Goal: Navigation & Orientation: Locate item on page

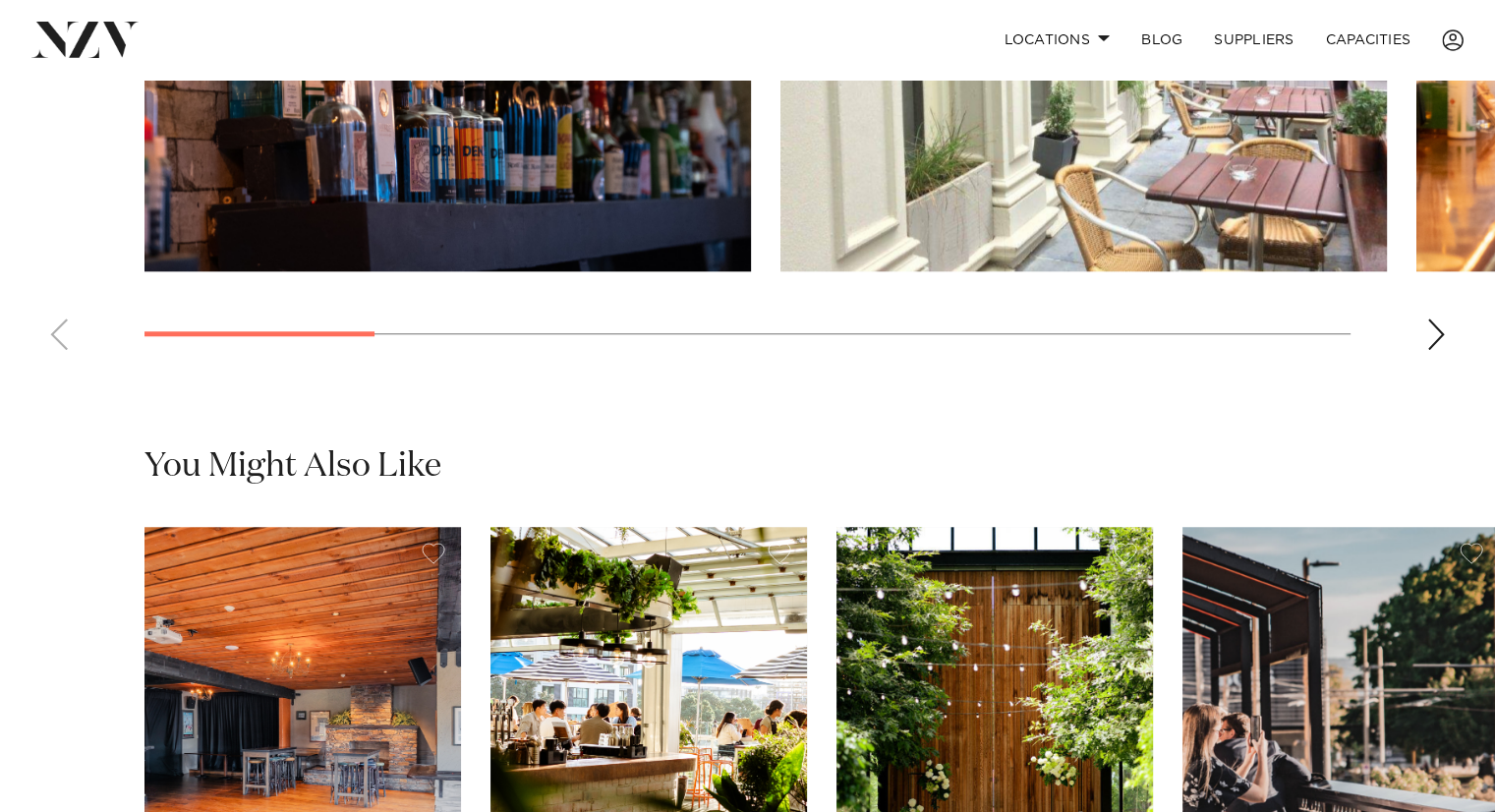
scroll to position [1375, 0]
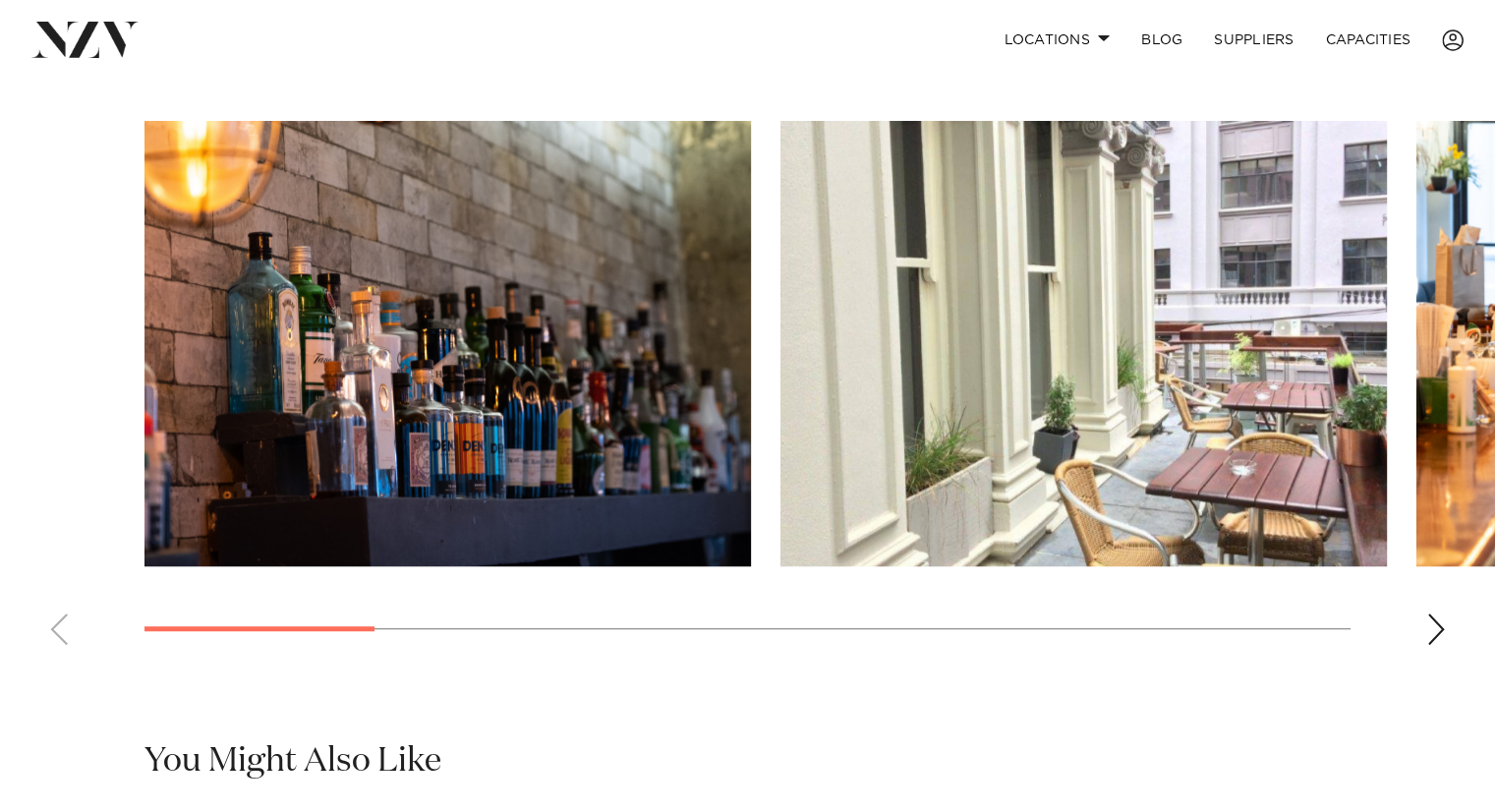
click at [1435, 629] on div "Next slide" at bounding box center [1436, 629] width 20 height 32
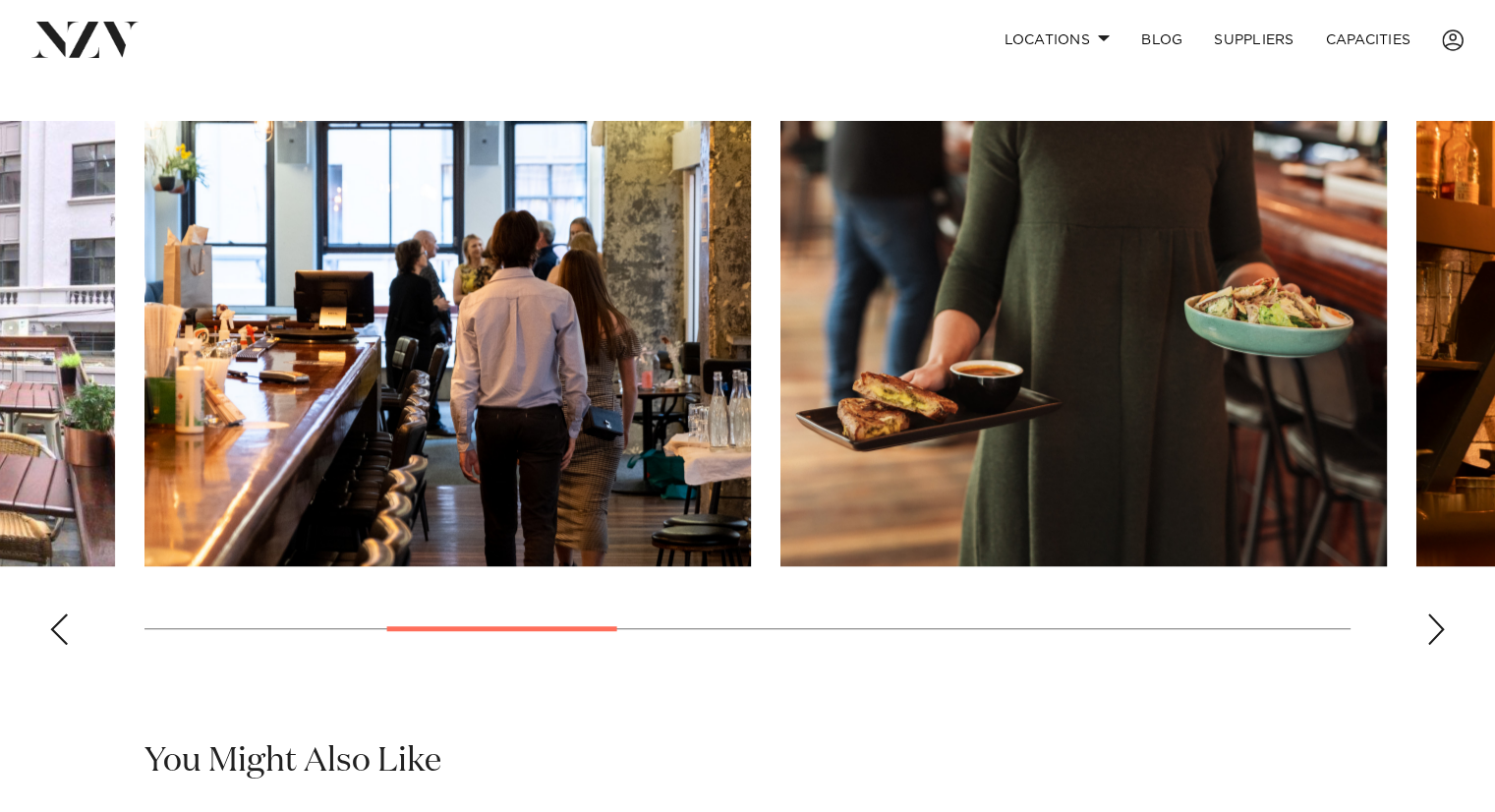
click at [1435, 629] on div "Next slide" at bounding box center [1436, 629] width 20 height 32
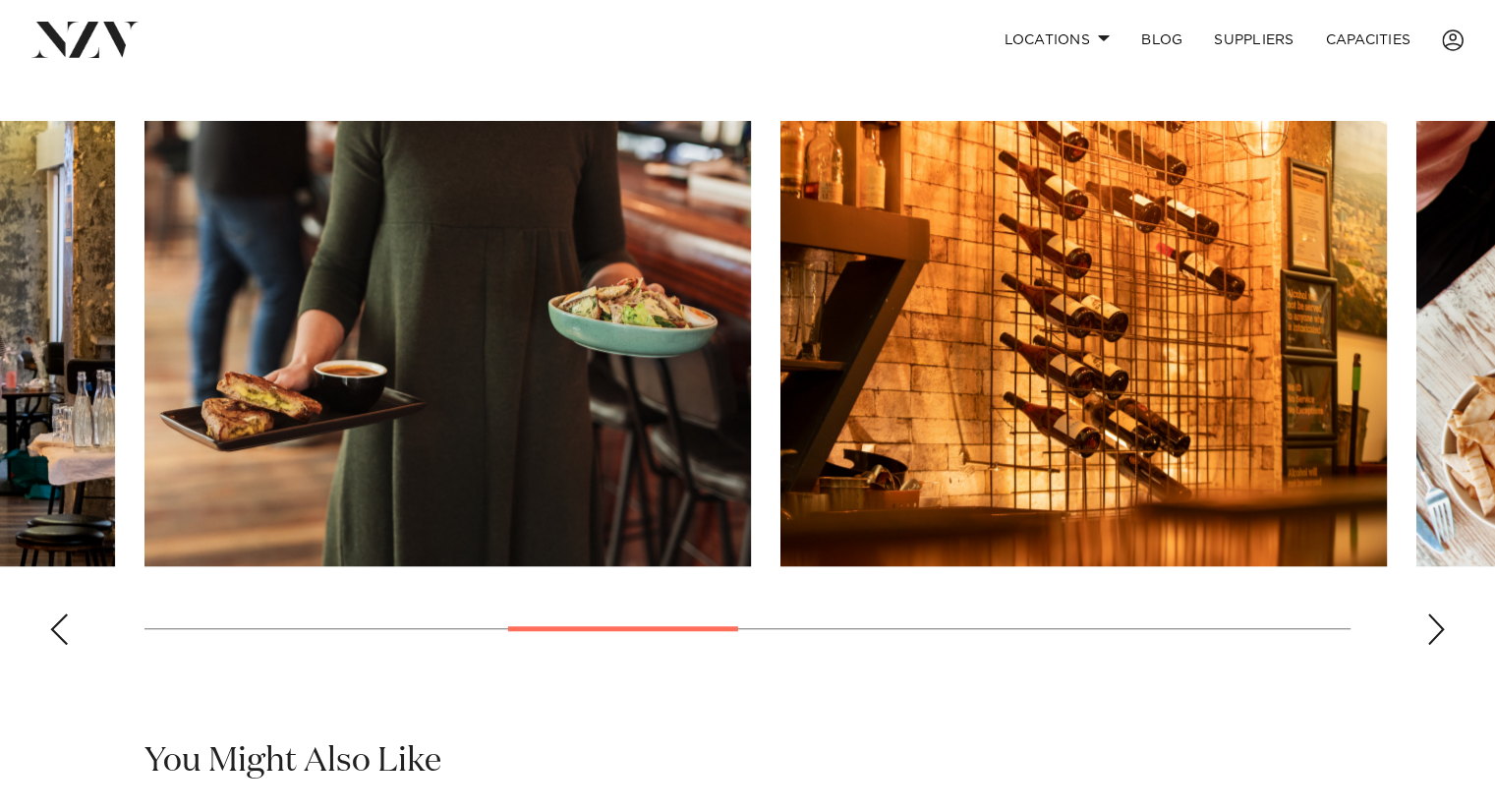
click at [1435, 629] on div "Next slide" at bounding box center [1436, 629] width 20 height 32
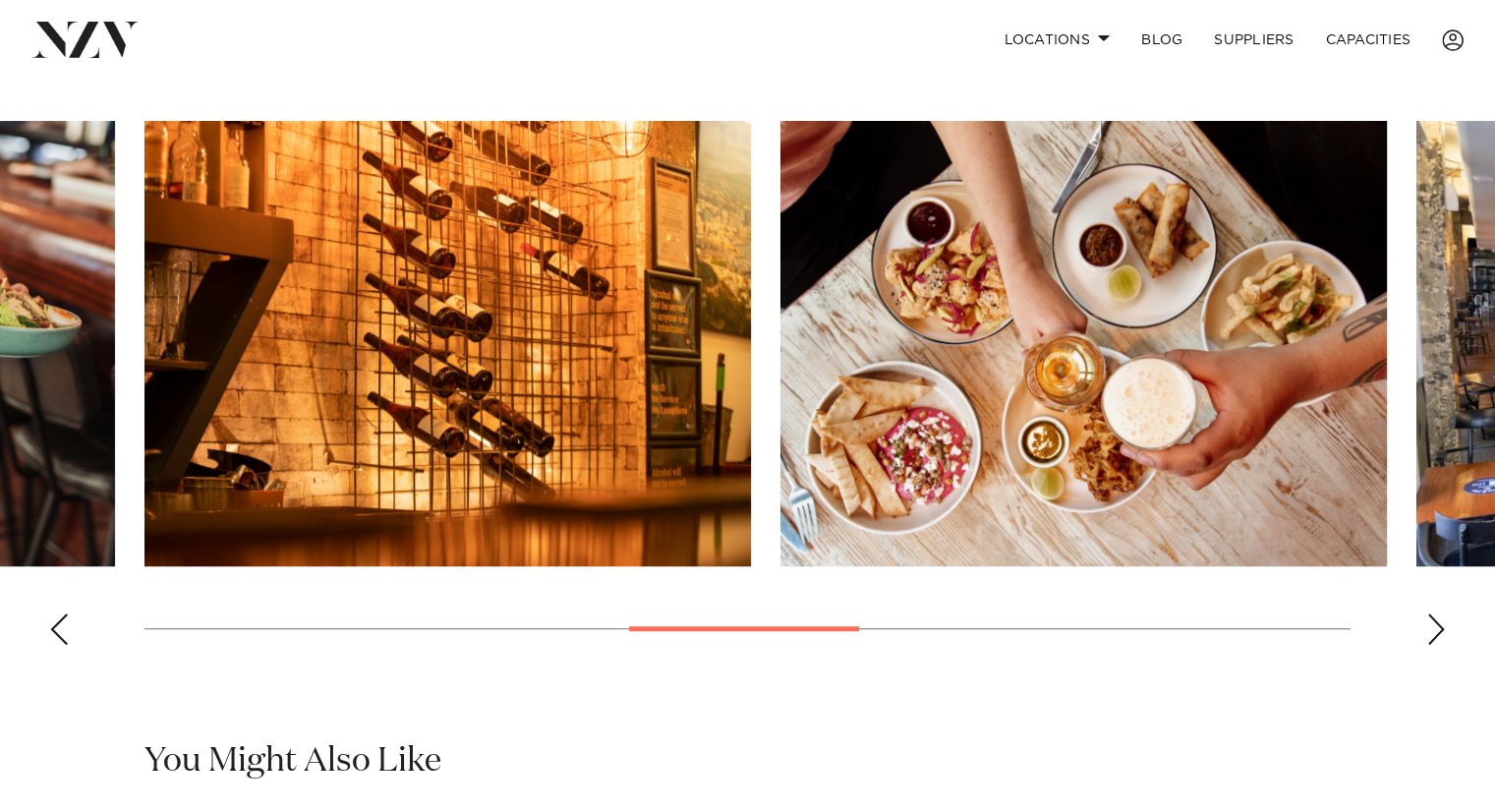
click at [1435, 629] on div "Next slide" at bounding box center [1436, 629] width 20 height 32
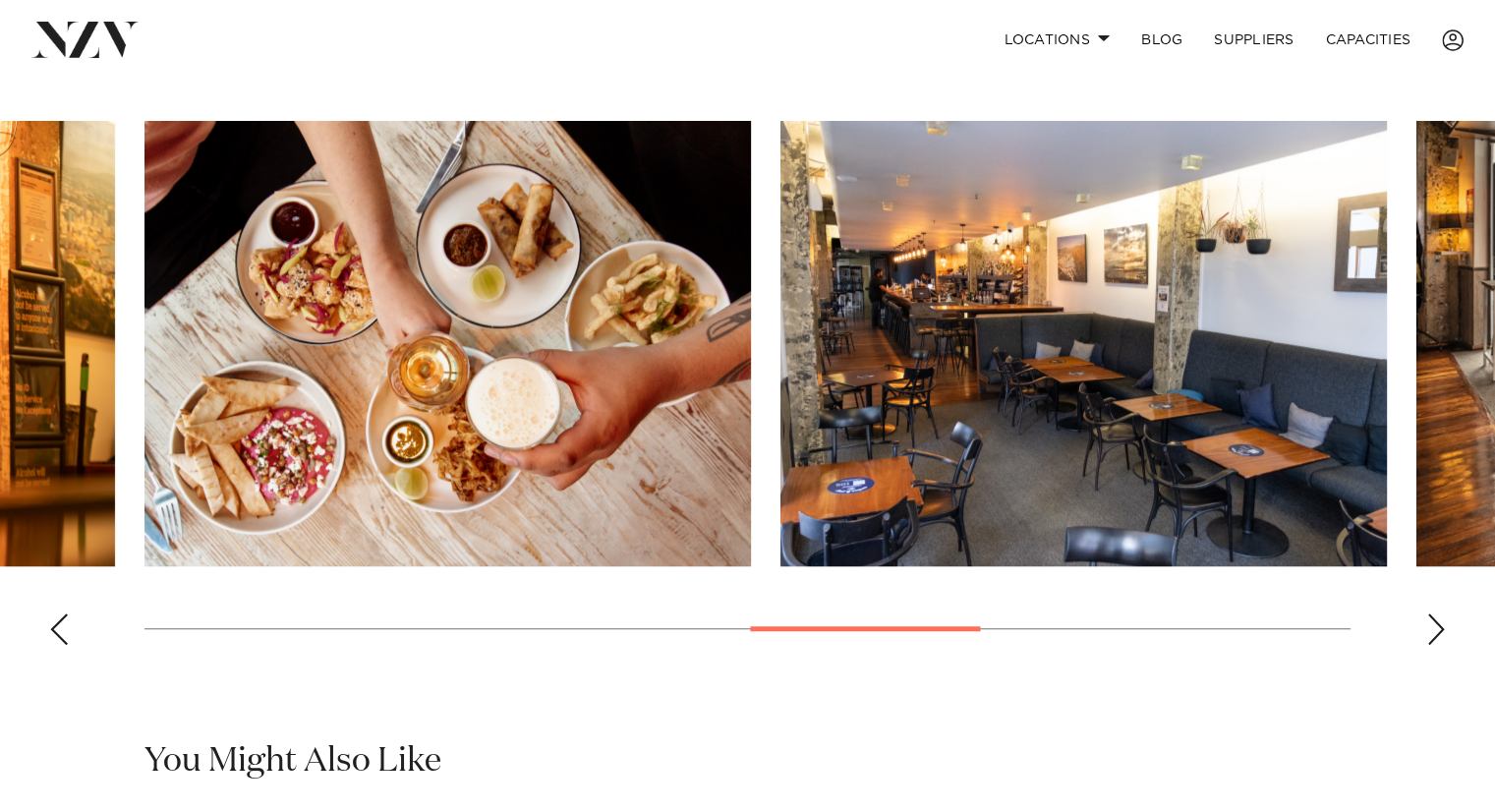
click at [1435, 629] on div "Next slide" at bounding box center [1436, 629] width 20 height 32
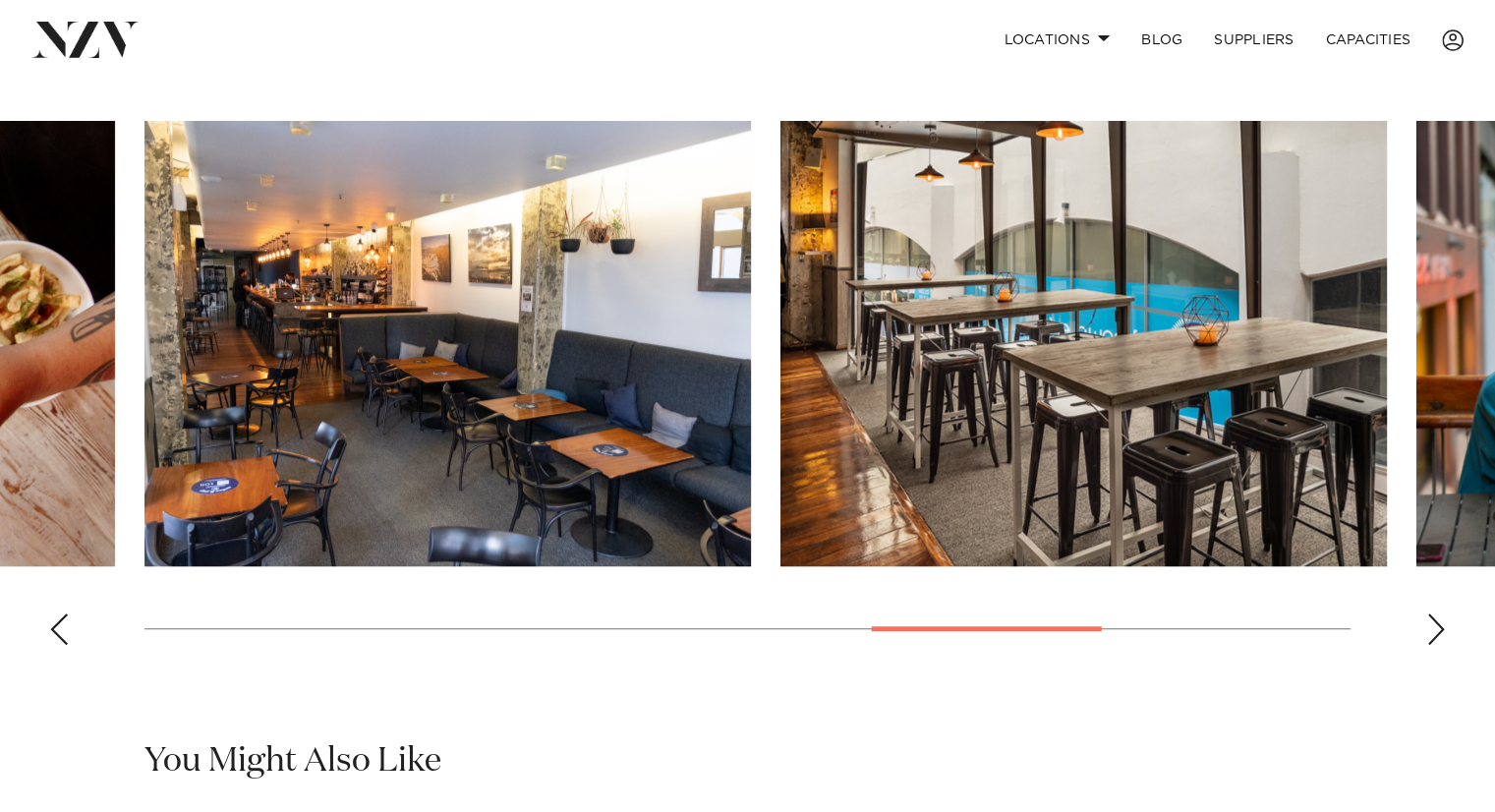
click at [1446, 622] on swiper-container at bounding box center [747, 391] width 1495 height 540
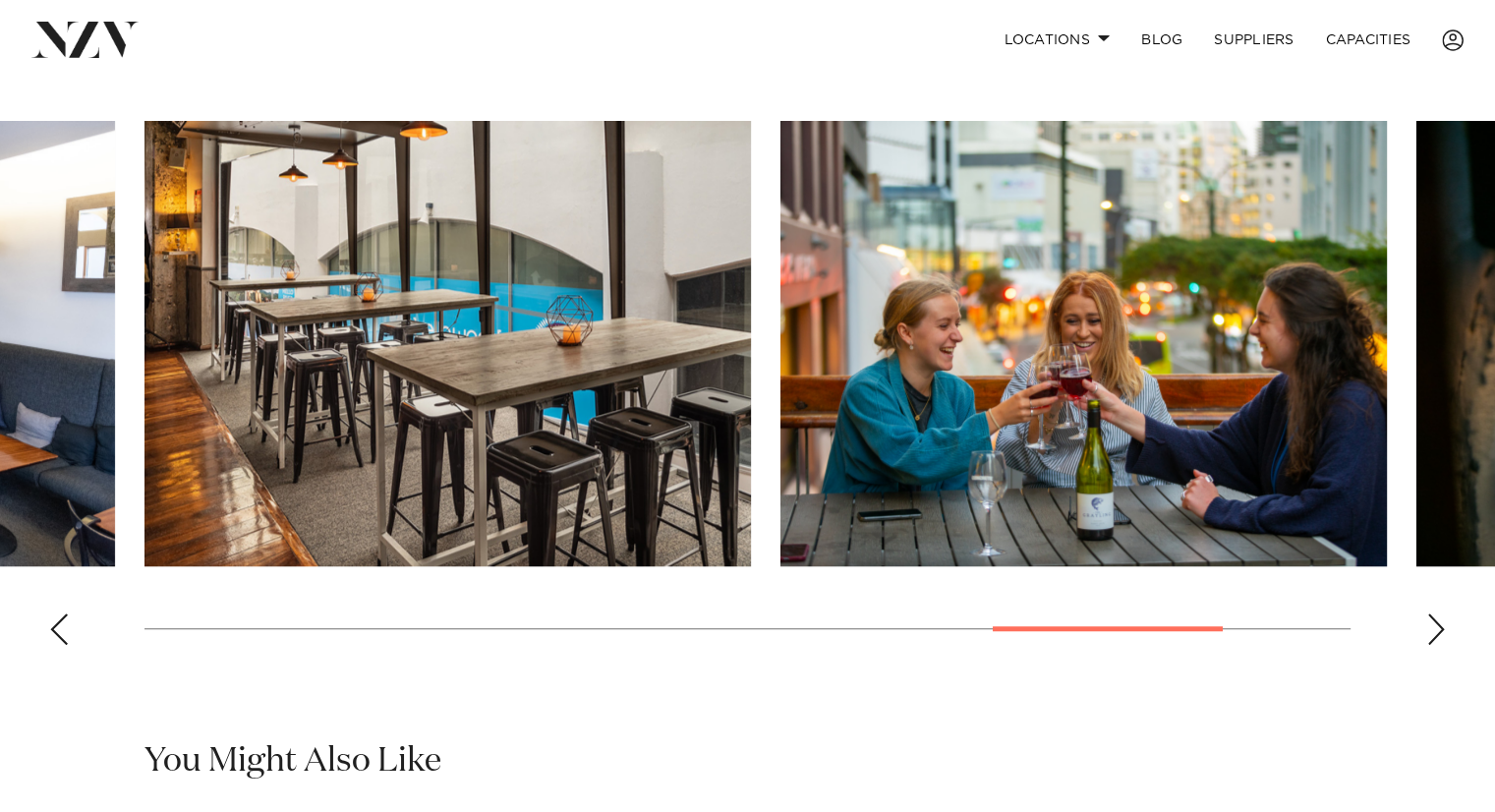
click at [1446, 622] on swiper-container at bounding box center [747, 391] width 1495 height 540
click at [1439, 627] on div "Next slide" at bounding box center [1436, 629] width 20 height 32
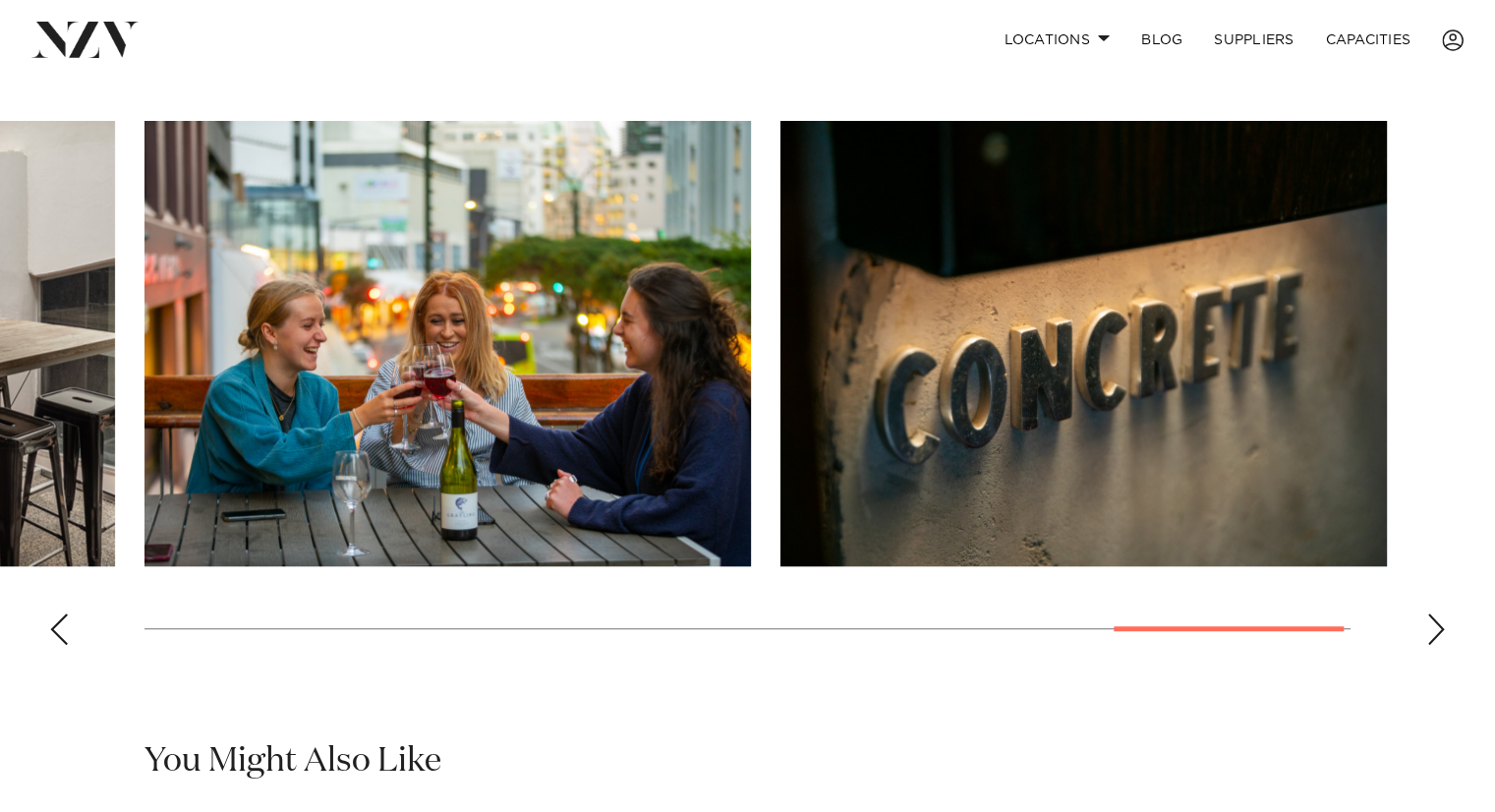
click at [1439, 627] on div "Next slide" at bounding box center [1436, 629] width 20 height 32
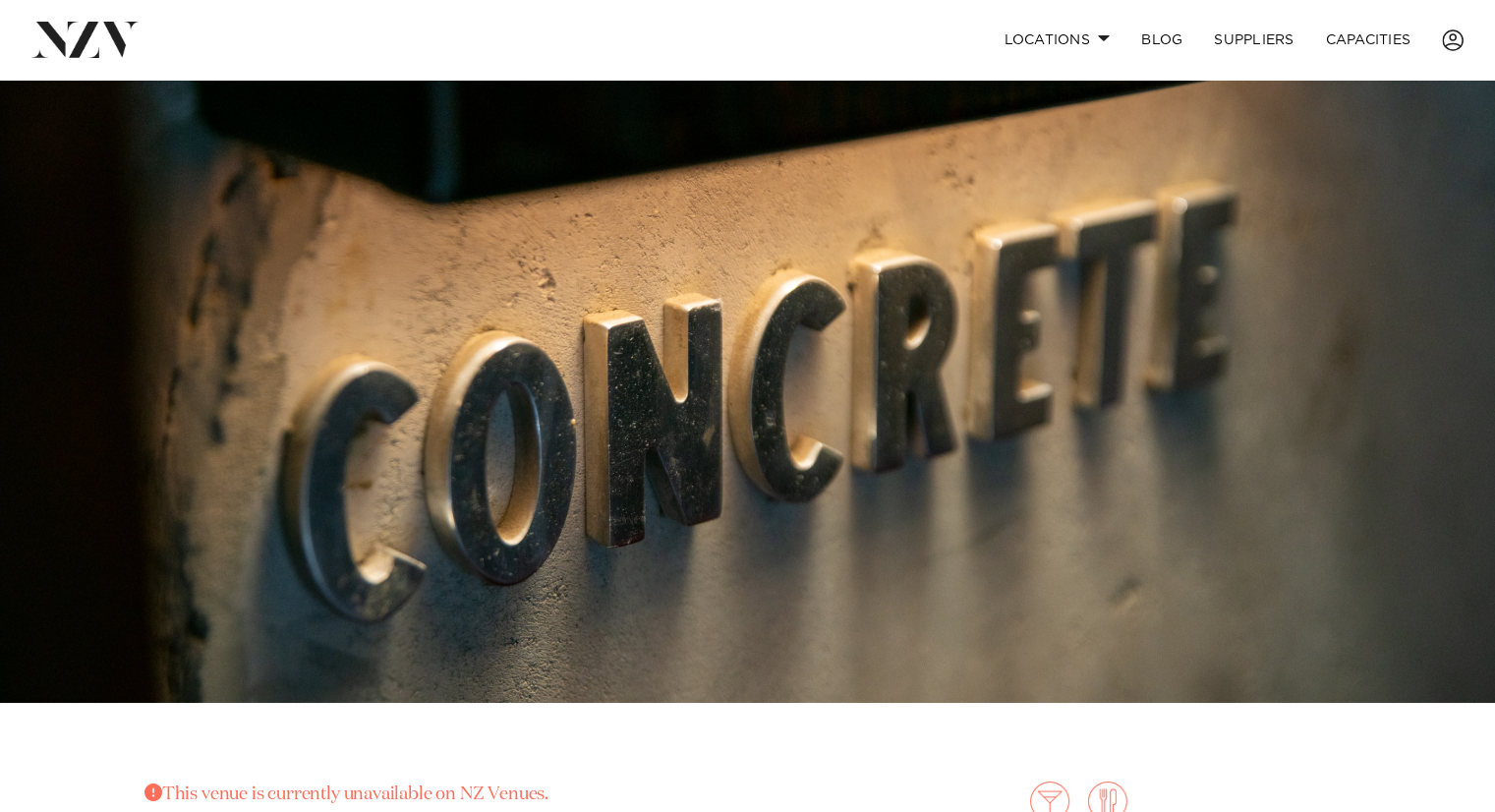
scroll to position [0, 0]
